Goal: Task Accomplishment & Management: Manage account settings

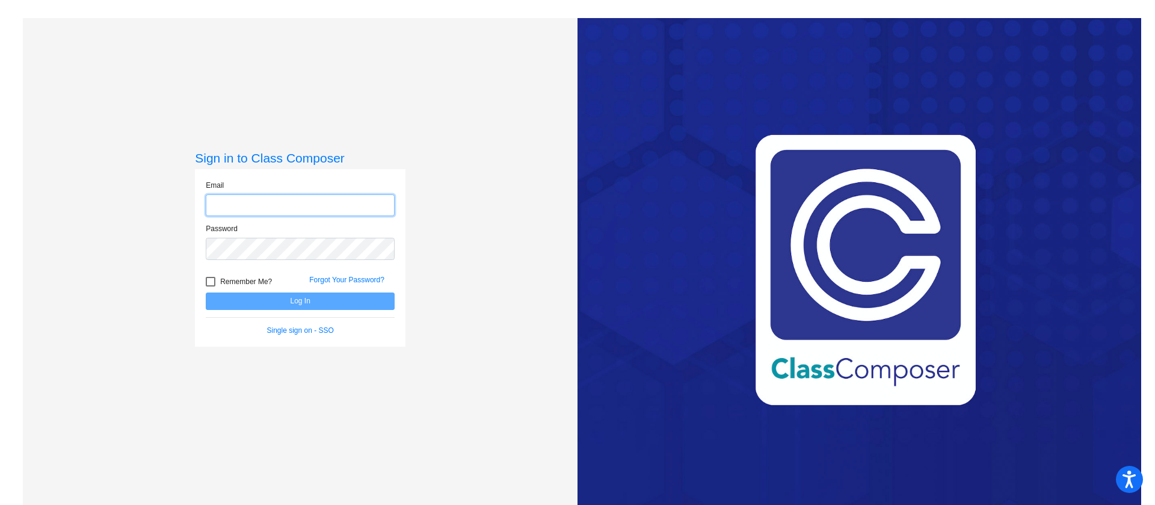
type input "[EMAIL_ADDRESS][DOMAIN_NAME]"
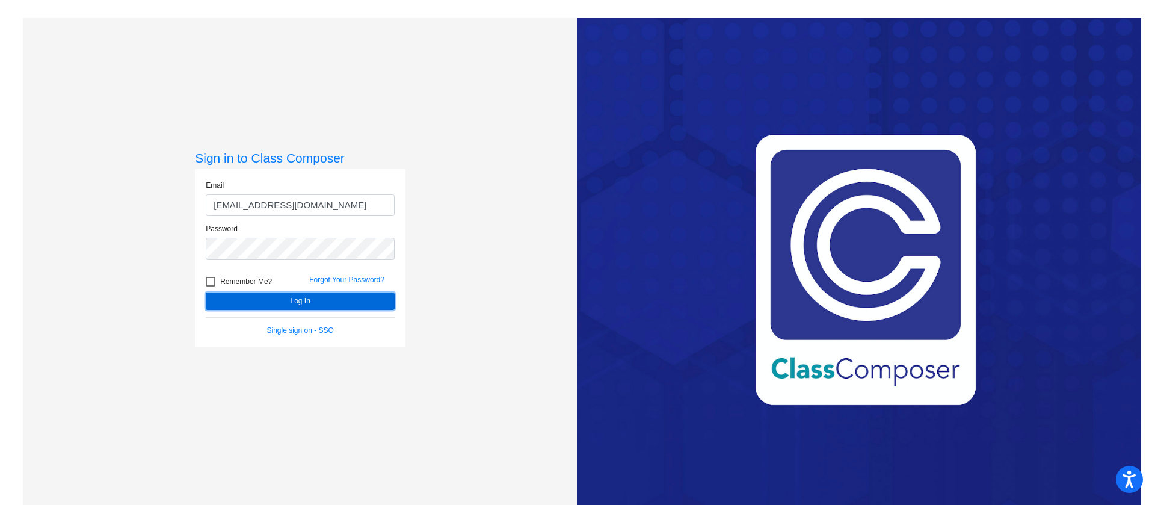
click at [355, 301] on button "Log In" at bounding box center [300, 300] width 189 height 17
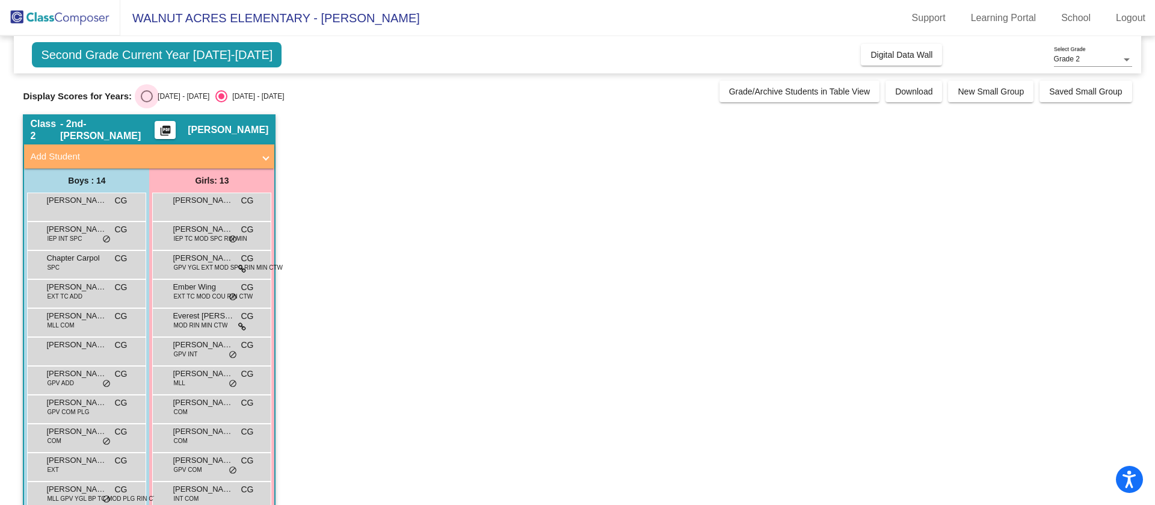
click at [148, 94] on div "Select an option" at bounding box center [147, 96] width 12 height 12
click at [147, 102] on input "[DATE] - [DATE]" at bounding box center [146, 102] width 1 height 1
radio input "true"
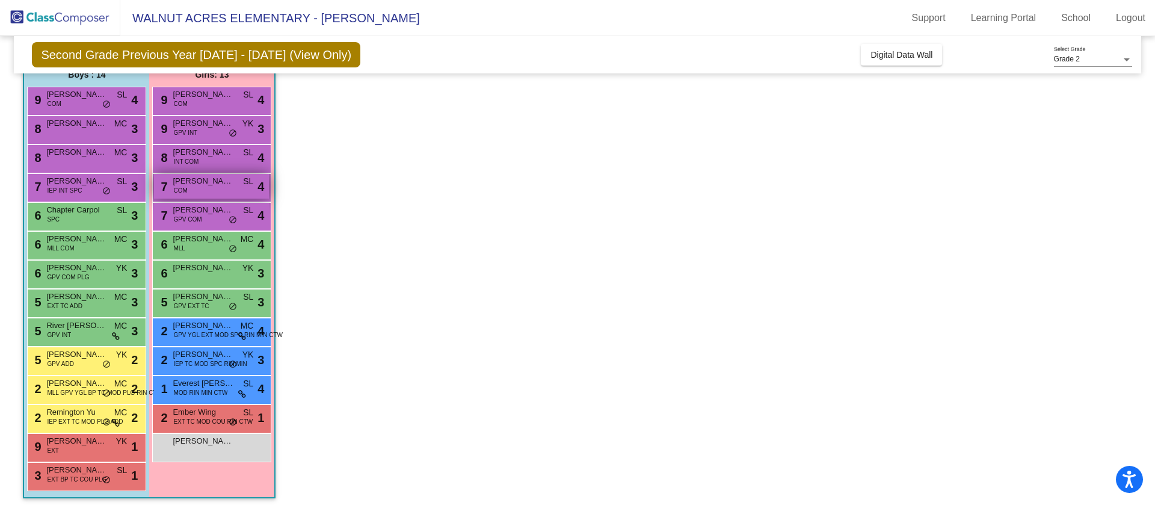
scroll to position [111, 0]
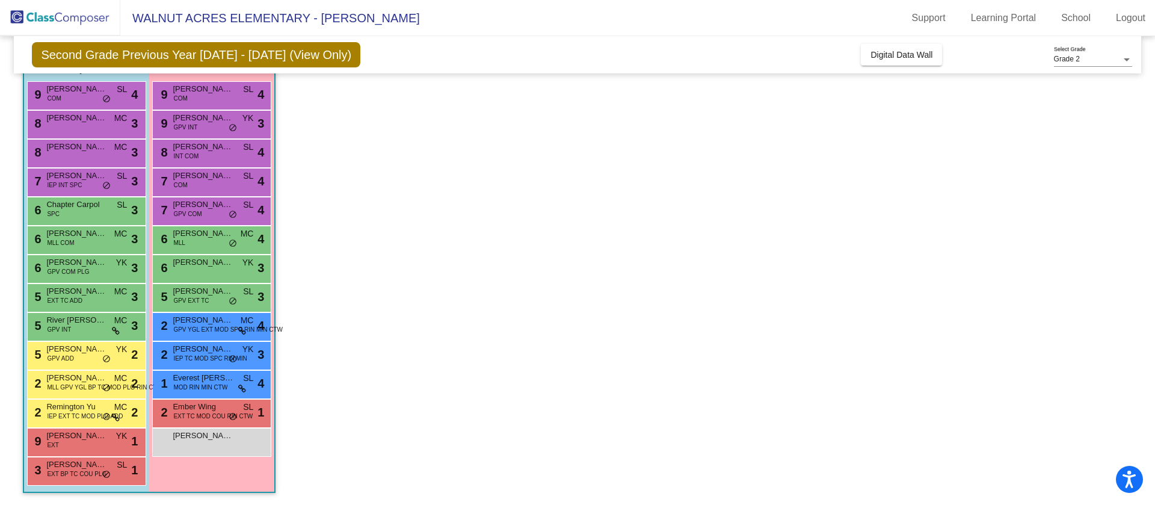
click at [107, 283] on div "5 [PERSON_NAME] [PERSON_NAME] EXT TC ADD MC lock do_not_disturb_alt 3" at bounding box center [86, 297] width 119 height 29
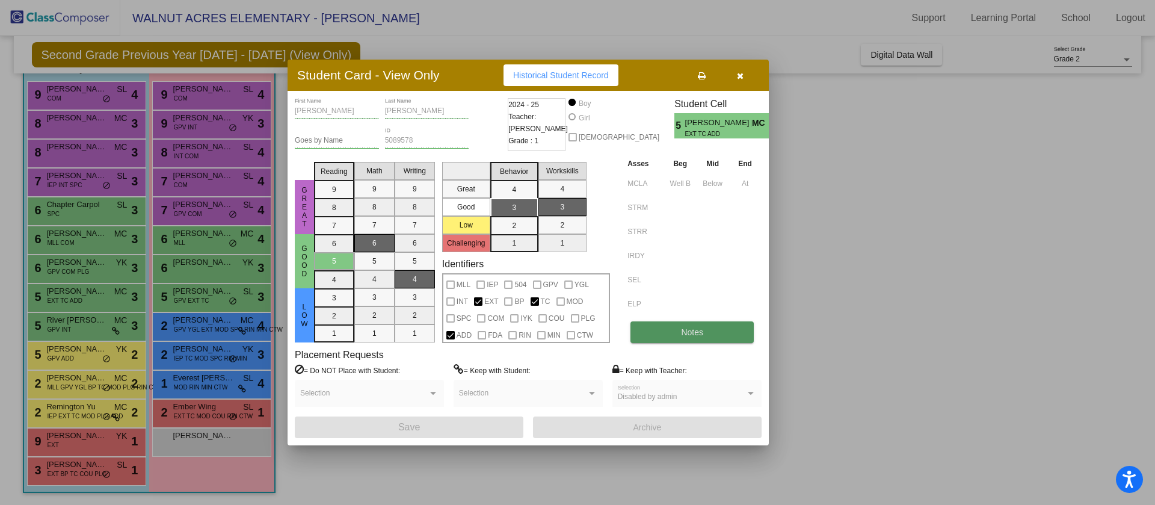
click at [694, 336] on span "Notes" at bounding box center [692, 332] width 22 height 10
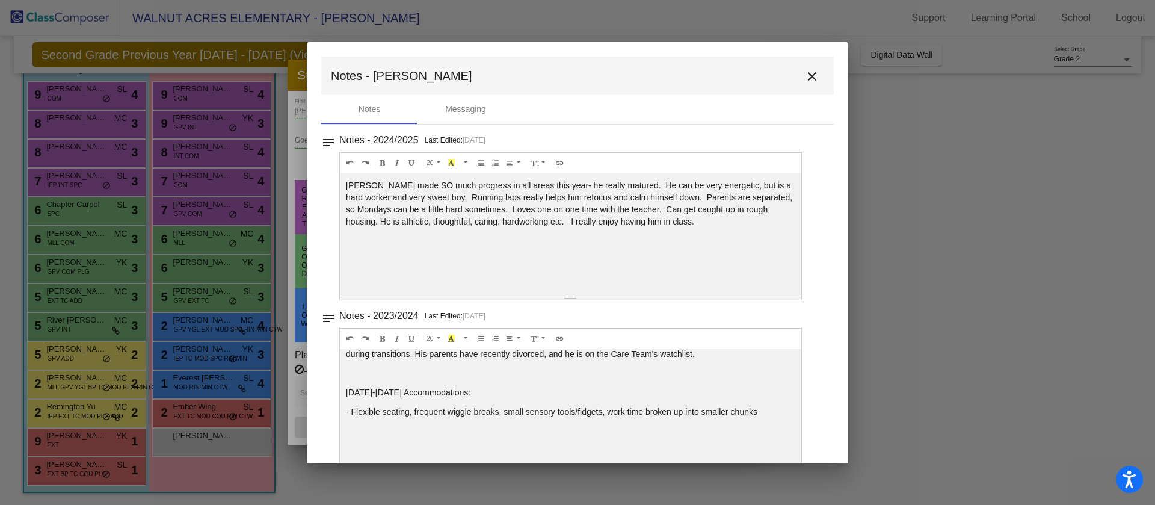
scroll to position [0, 0]
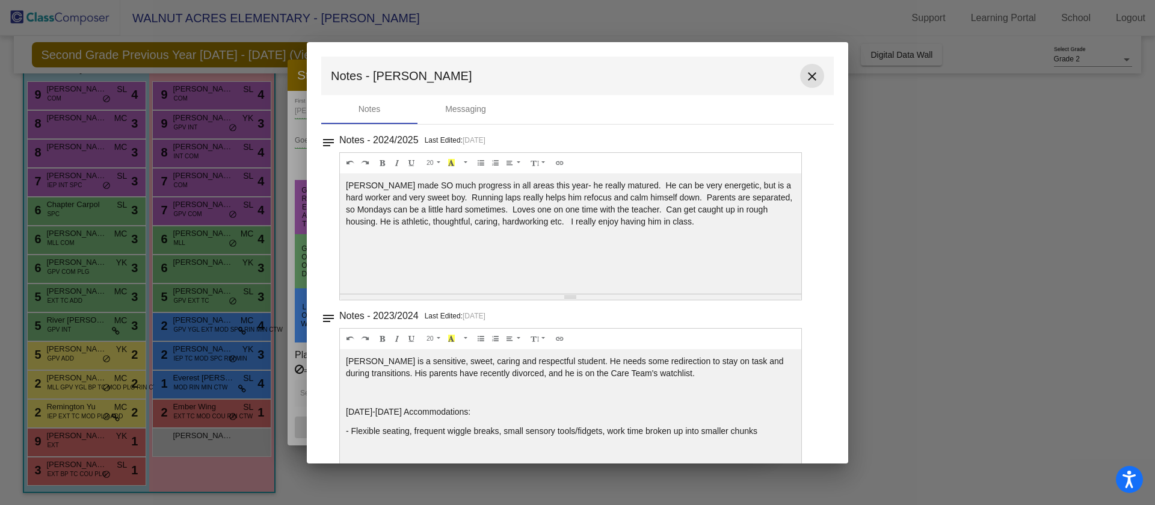
click at [809, 73] on mat-icon "close" at bounding box center [812, 76] width 14 height 14
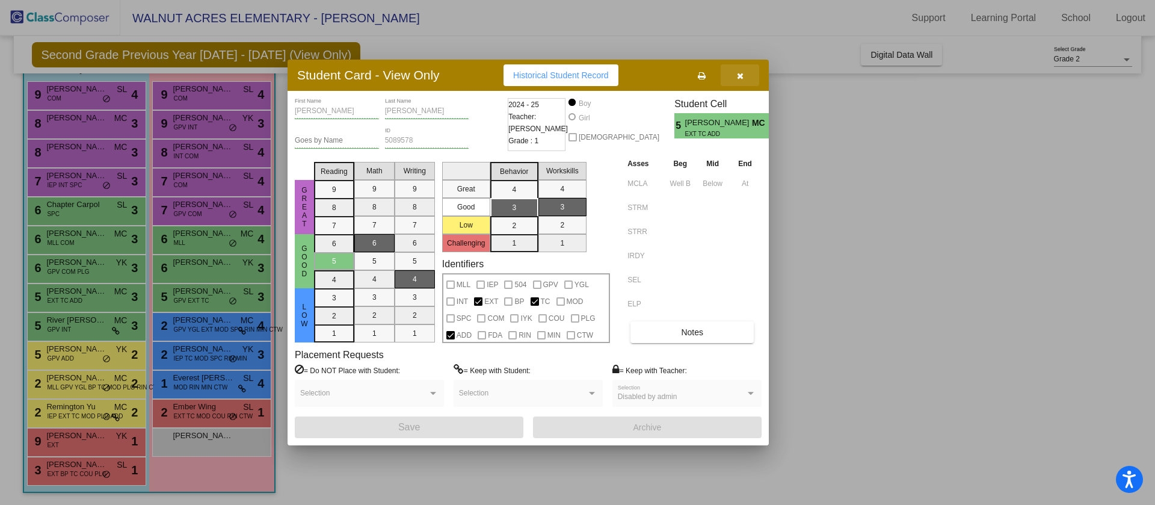
click at [743, 74] on button "button" at bounding box center [740, 75] width 38 height 22
